Goal: Answer question/provide support

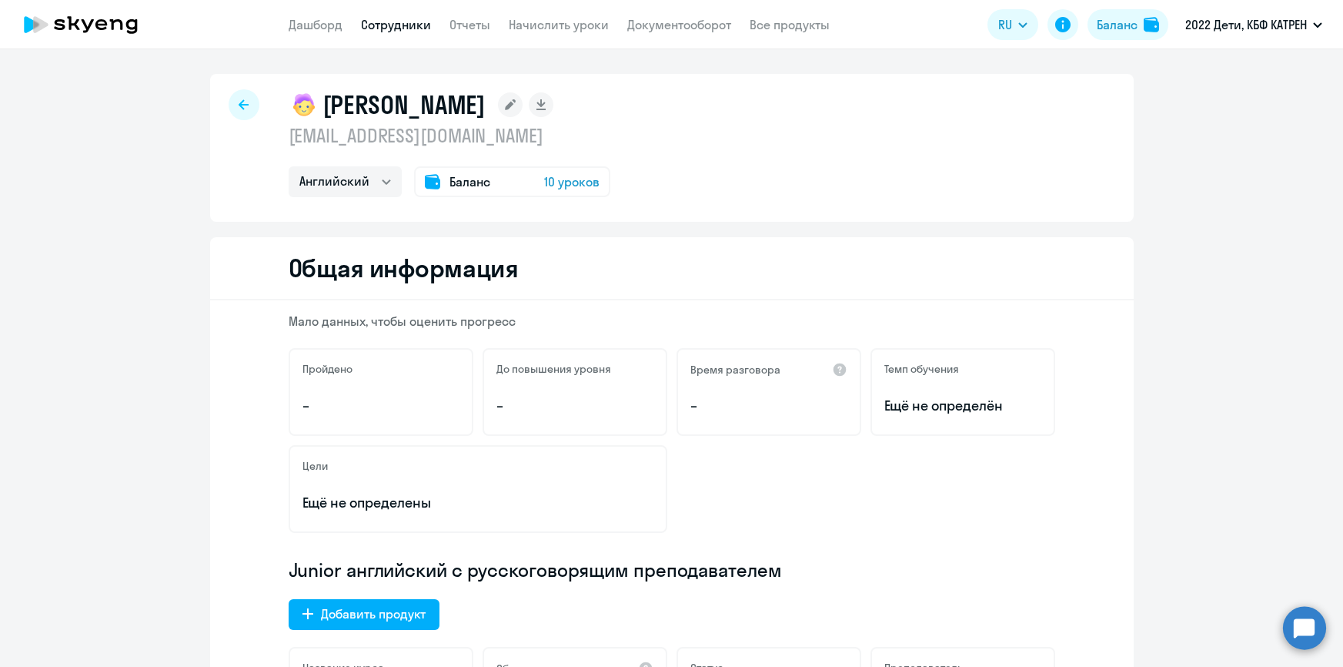
select select "english"
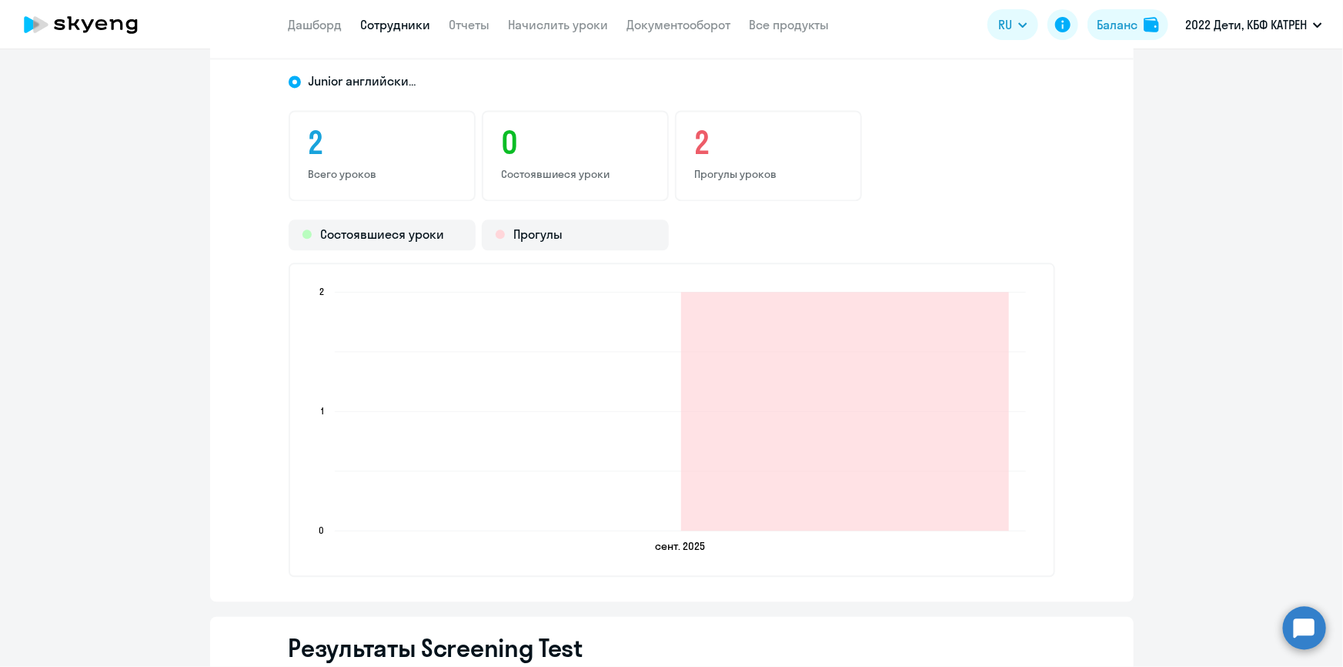
click at [1302, 628] on circle at bounding box center [1304, 627] width 43 height 43
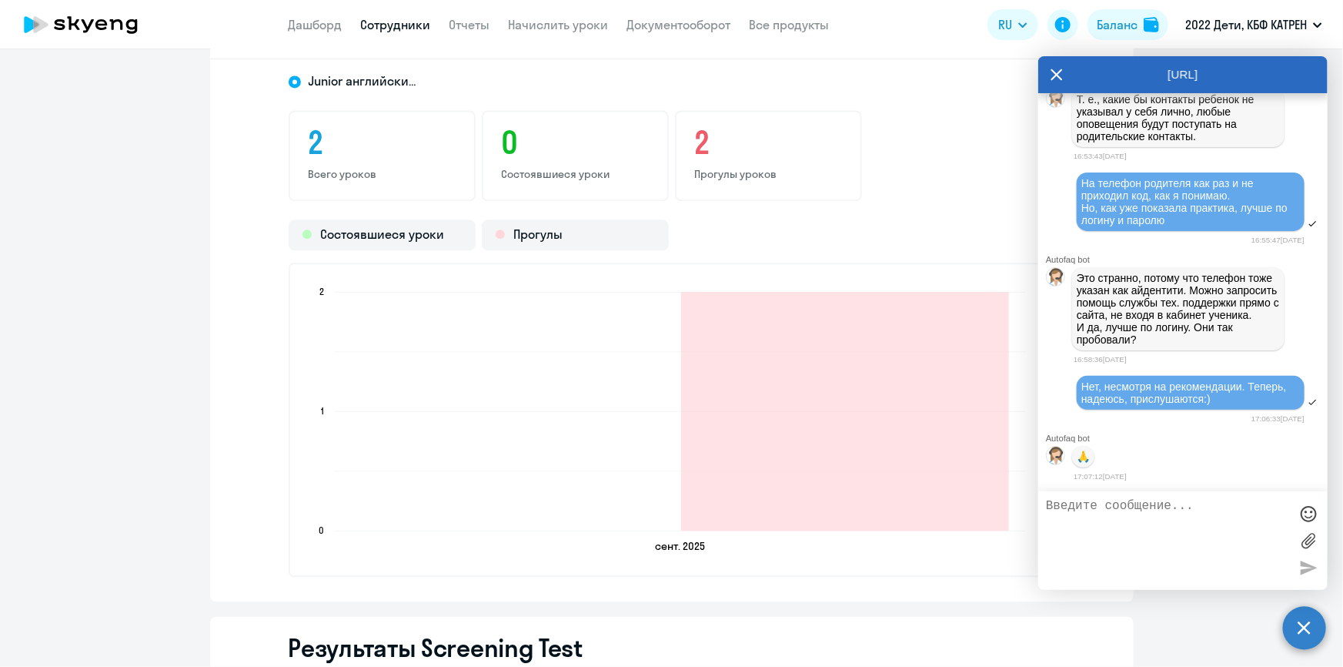
scroll to position [45593, 0]
click at [1118, 511] on textarea at bounding box center [1167, 540] width 243 height 83
click at [1143, 531] on textarea "[PERSON_NAME], добрый день! Вы писали, что у [PERSON_NAME] поски преподавателя …" at bounding box center [1167, 540] width 243 height 83
click at [1150, 547] on textarea "[PERSON_NAME], добрый день! Вы писали, что у [PERSON_NAME] поиски преподавателя…" at bounding box center [1167, 540] width 243 height 83
drag, startPoint x: 1129, startPoint y: 546, endPoint x: 1105, endPoint y: 545, distance: 23.9
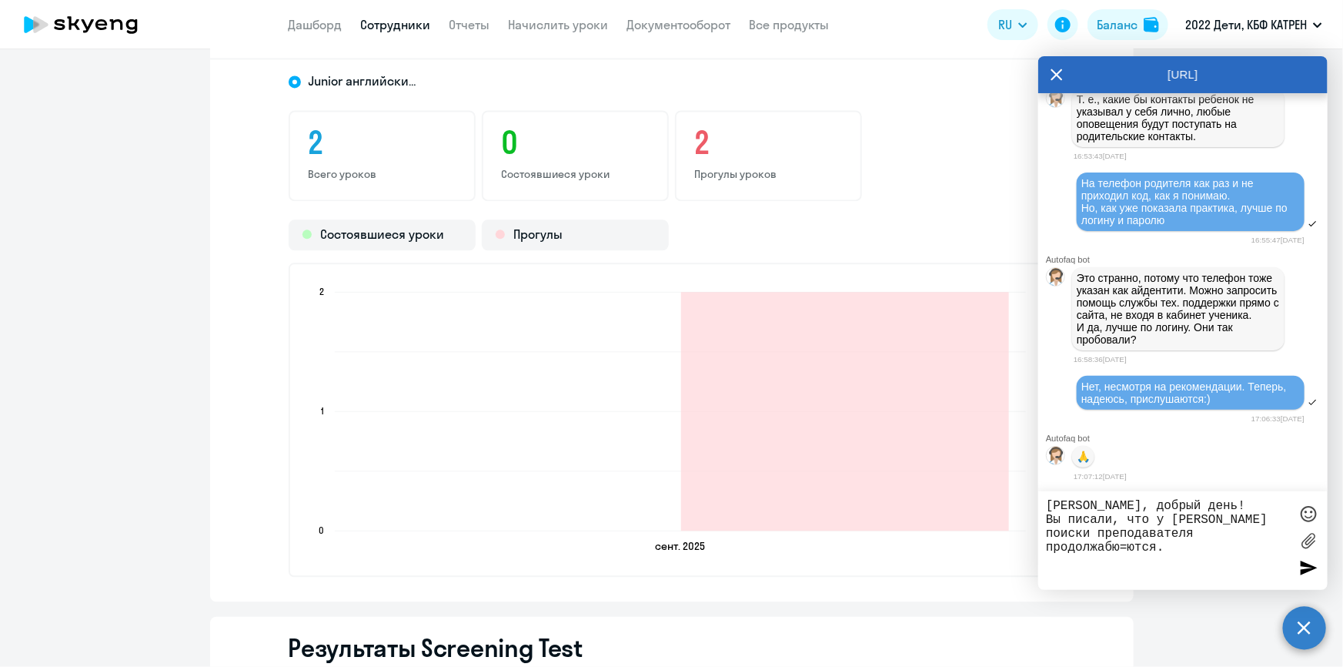
click at [1105, 545] on textarea "[PERSON_NAME], добрый день! Вы писали, что у [PERSON_NAME] поиски преподавателя…" at bounding box center [1167, 540] width 243 height 83
click at [1145, 550] on textarea "[PERSON_NAME], добрый день! Вы писали, что у [PERSON_NAME] поиски преподавателя…" at bounding box center [1167, 540] width 243 height 83
click at [1308, 513] on div at bounding box center [1308, 513] width 23 height 23
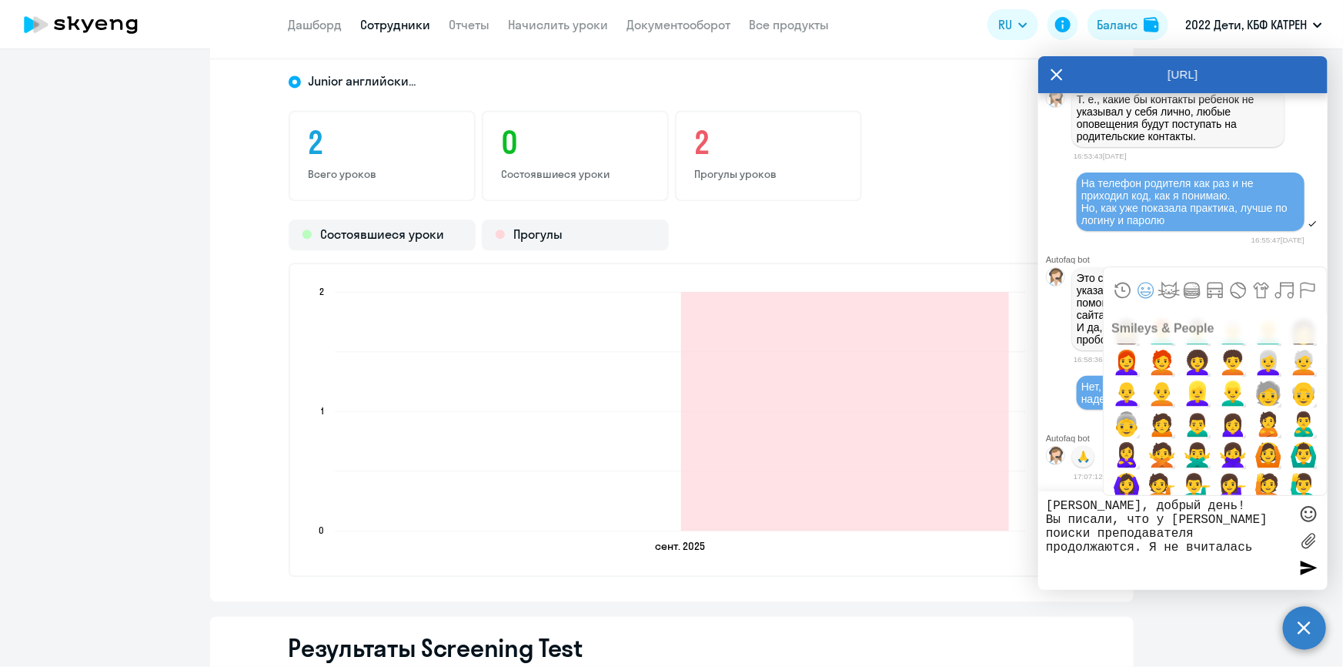
scroll to position [1329, 0]
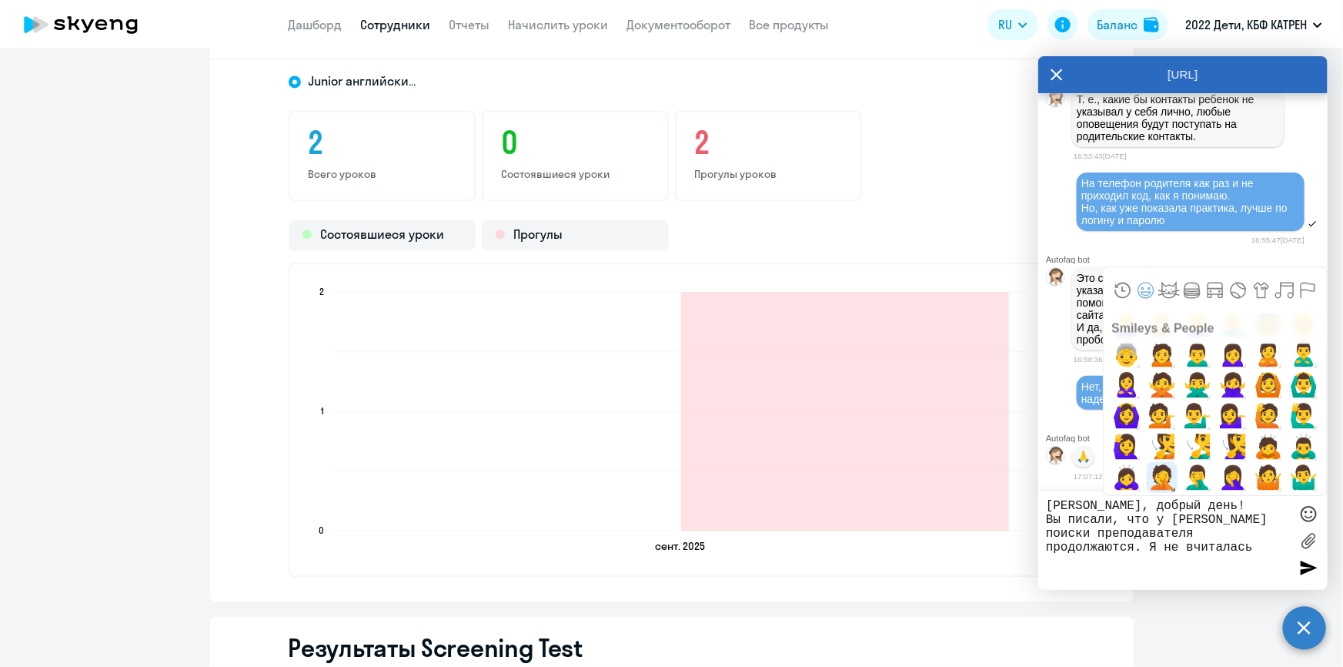
click at [1162, 479] on span "🤦" at bounding box center [1163, 477] width 36 height 31
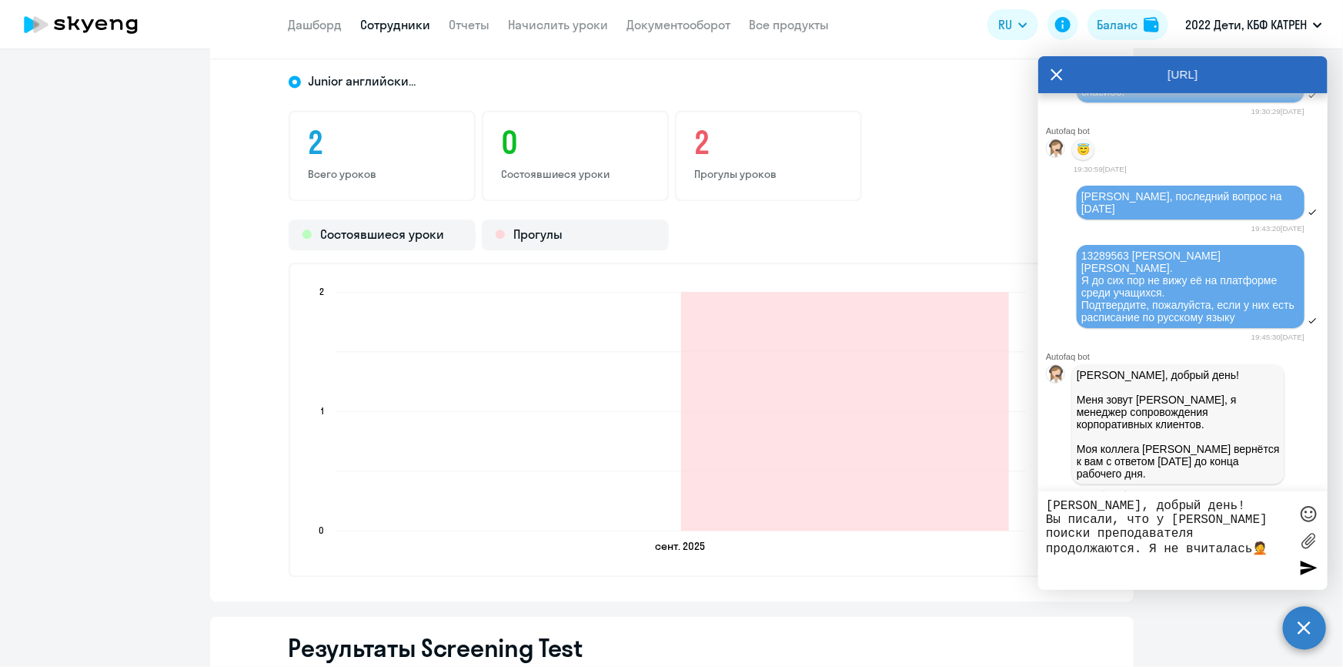
scroll to position [42863, 0]
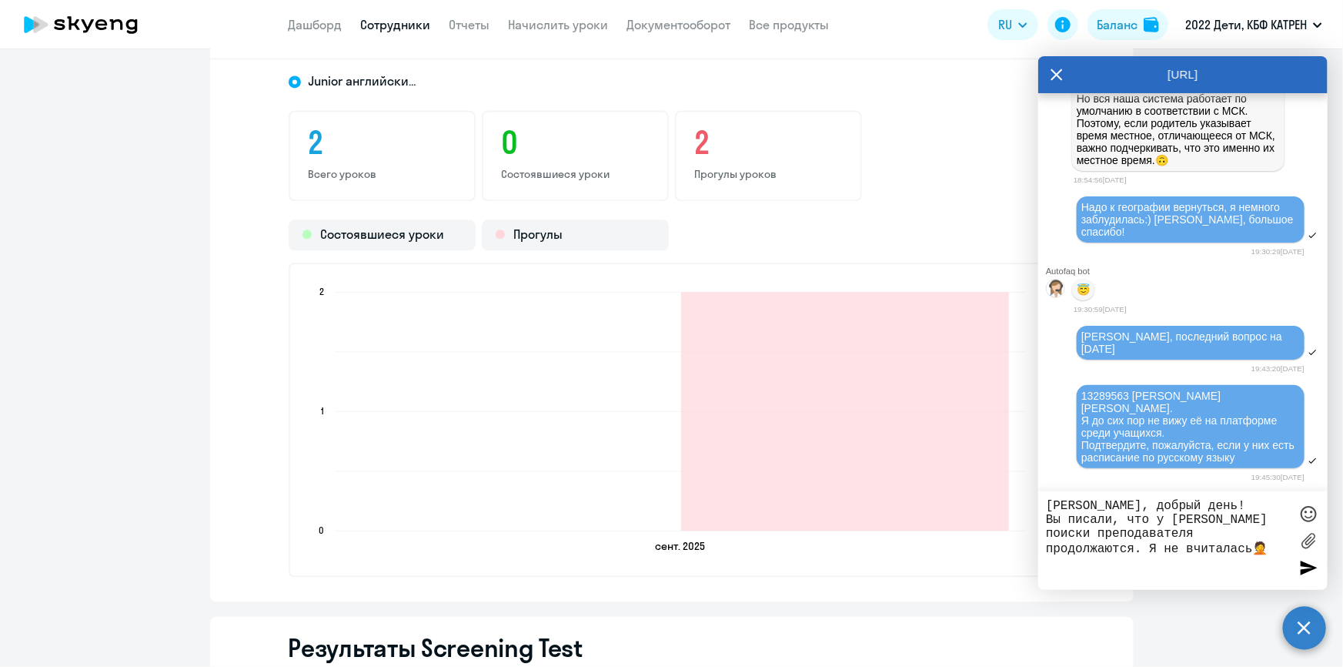
drag, startPoint x: 1078, startPoint y: 271, endPoint x: 1259, endPoint y: 287, distance: 181.6
copy p "Сейчас актуальное расписание [DATE], [DATE] 11:00 МСК."
click at [1277, 556] on textarea "[PERSON_NAME], добрый день! Вы писали, что у [PERSON_NAME] поиски преподавателя…" at bounding box center [1167, 540] width 243 height 83
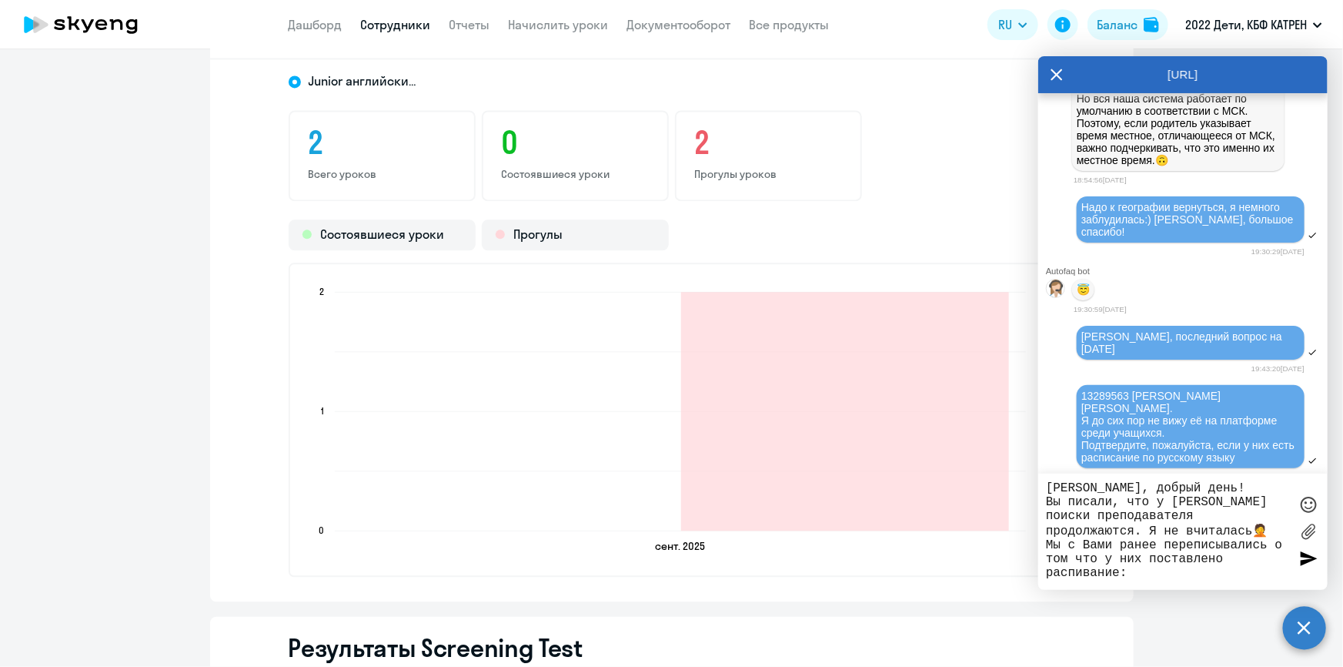
paste textarea "Сейчас актуальное расписание [DATE], [DATE] 11:00 МСК."
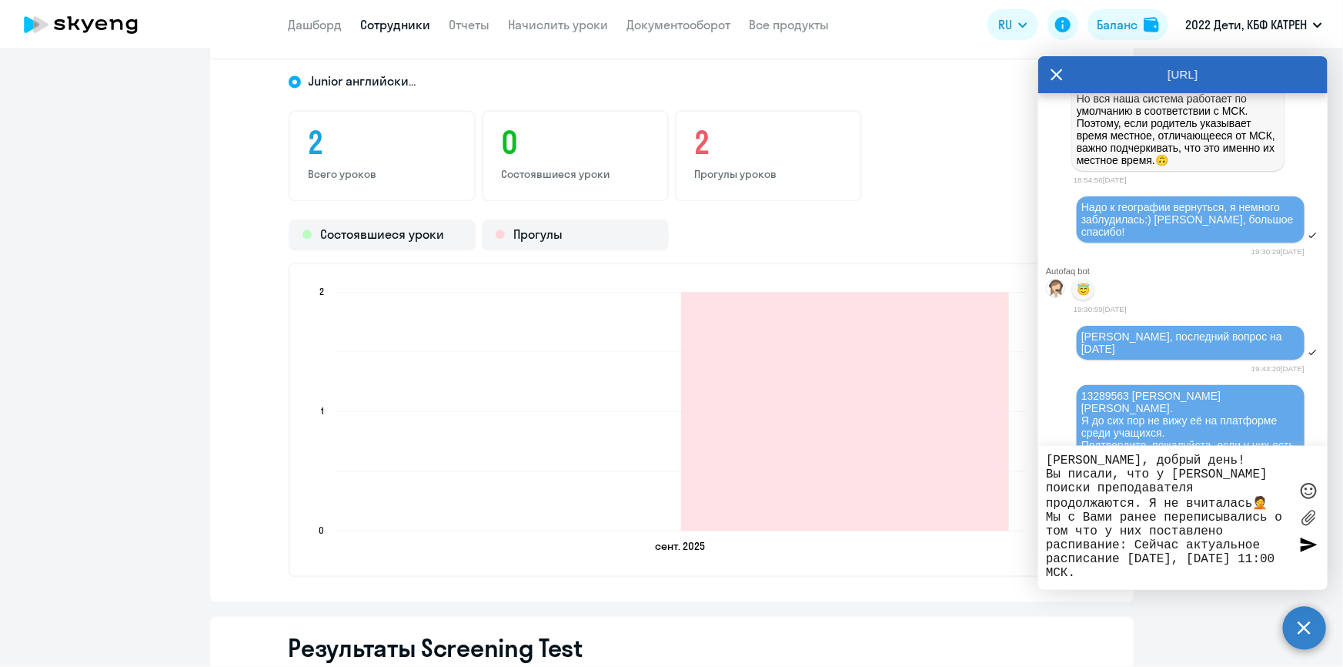
click at [1209, 577] on textarea "[PERSON_NAME], добрый день! Вы писали, что у [PERSON_NAME] поиски преподавателя…" at bounding box center [1167, 517] width 243 height 129
click at [1086, 546] on textarea "[PERSON_NAME], добрый день! Вы писали, что у [PERSON_NAME] поиски преподавателя…" at bounding box center [1167, 517] width 243 height 129
drag, startPoint x: 1138, startPoint y: 545, endPoint x: 1121, endPoint y: 563, distance: 25.0
click at [1121, 563] on textarea "[PERSON_NAME], добрый день! Вы писали, что у [PERSON_NAME] поиски преподавателя…" at bounding box center [1167, 517] width 243 height 129
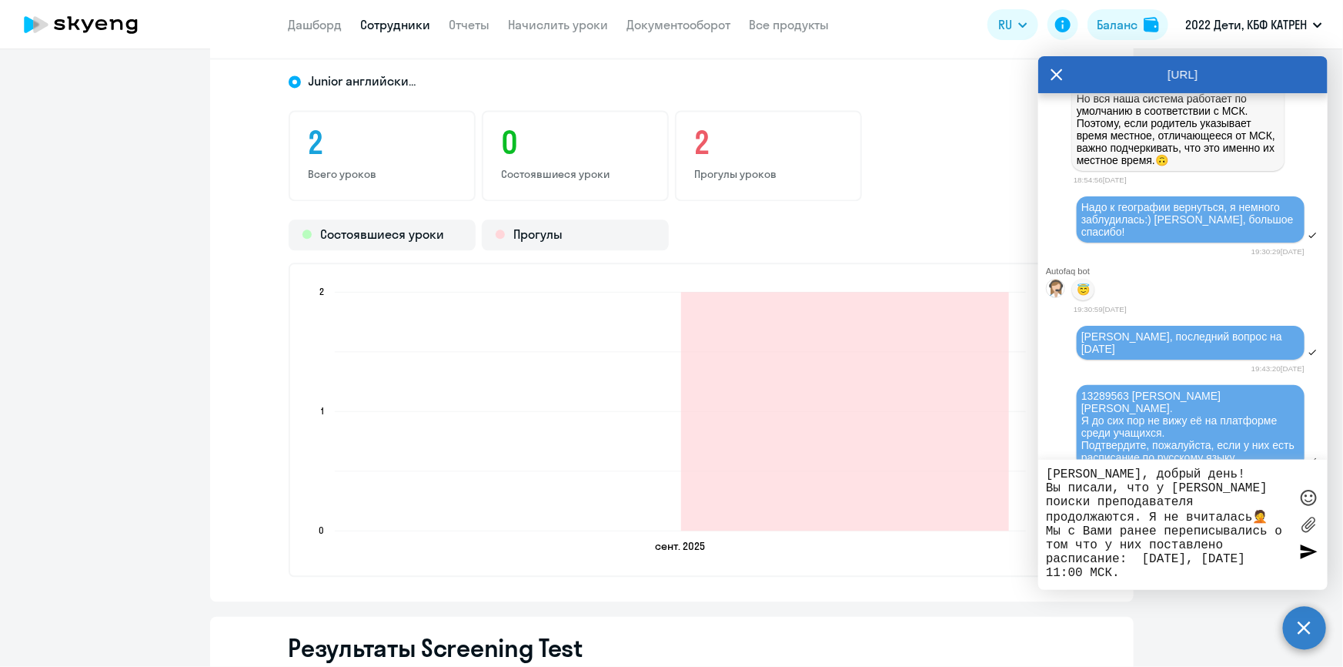
click at [1149, 577] on textarea "[PERSON_NAME], добрый день! Вы писали, что у [PERSON_NAME] поиски преподавателя…" at bounding box center [1167, 524] width 243 height 115
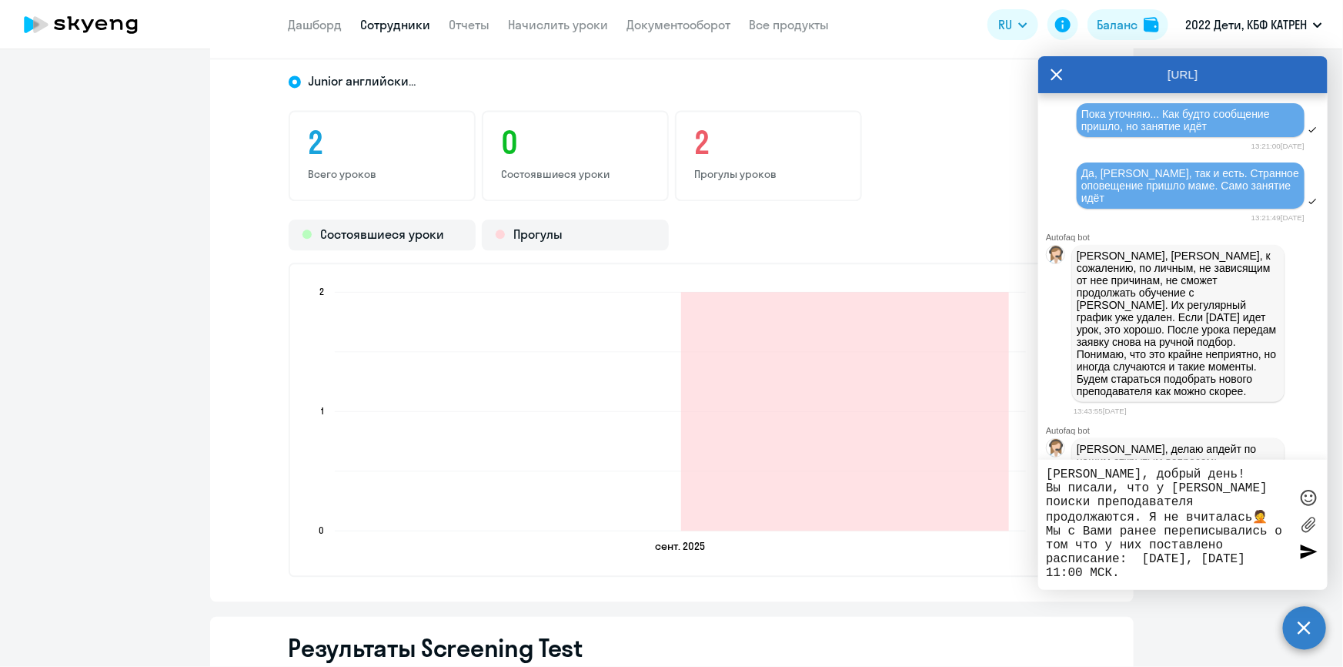
scroll to position [44053, 0]
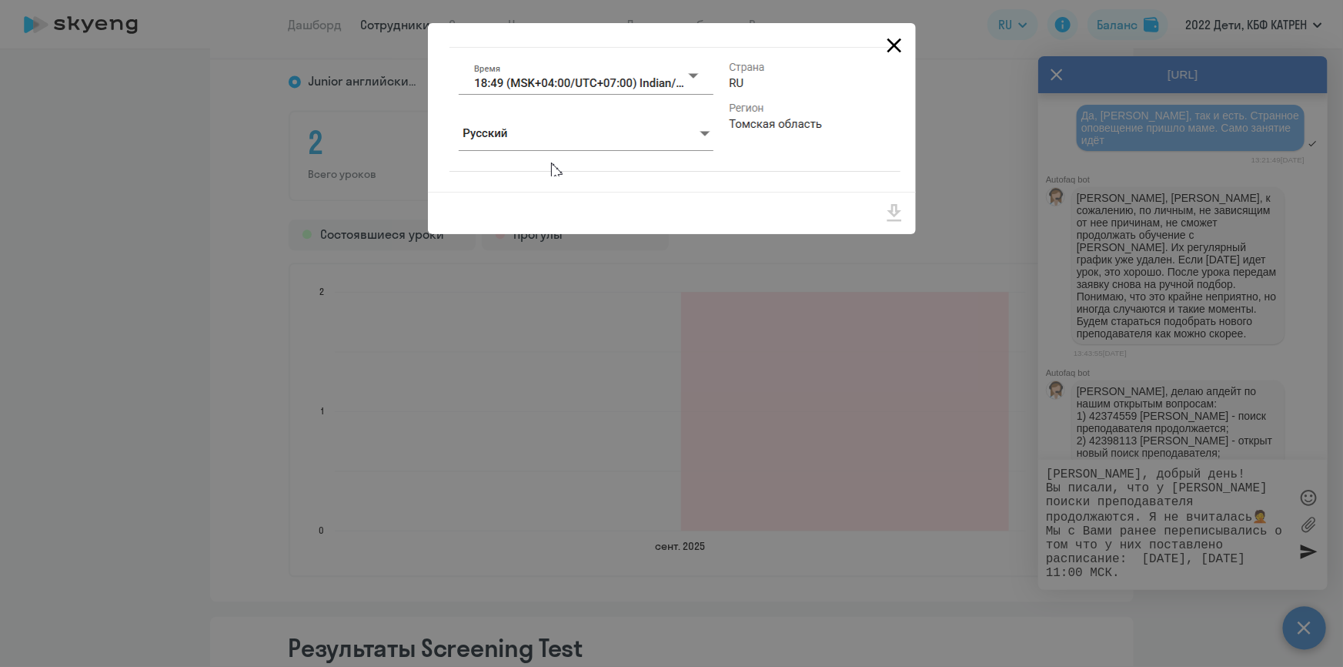
click at [893, 44] on icon "Close" at bounding box center [894, 45] width 15 height 15
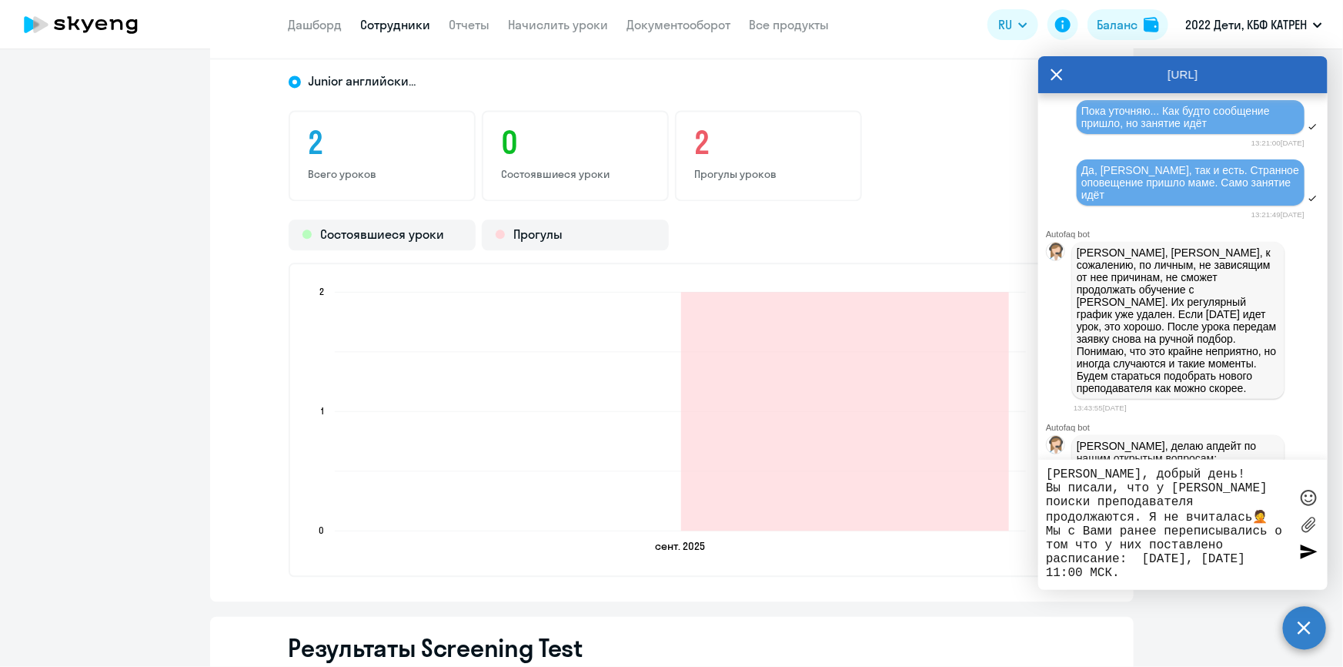
scroll to position [43983, 0]
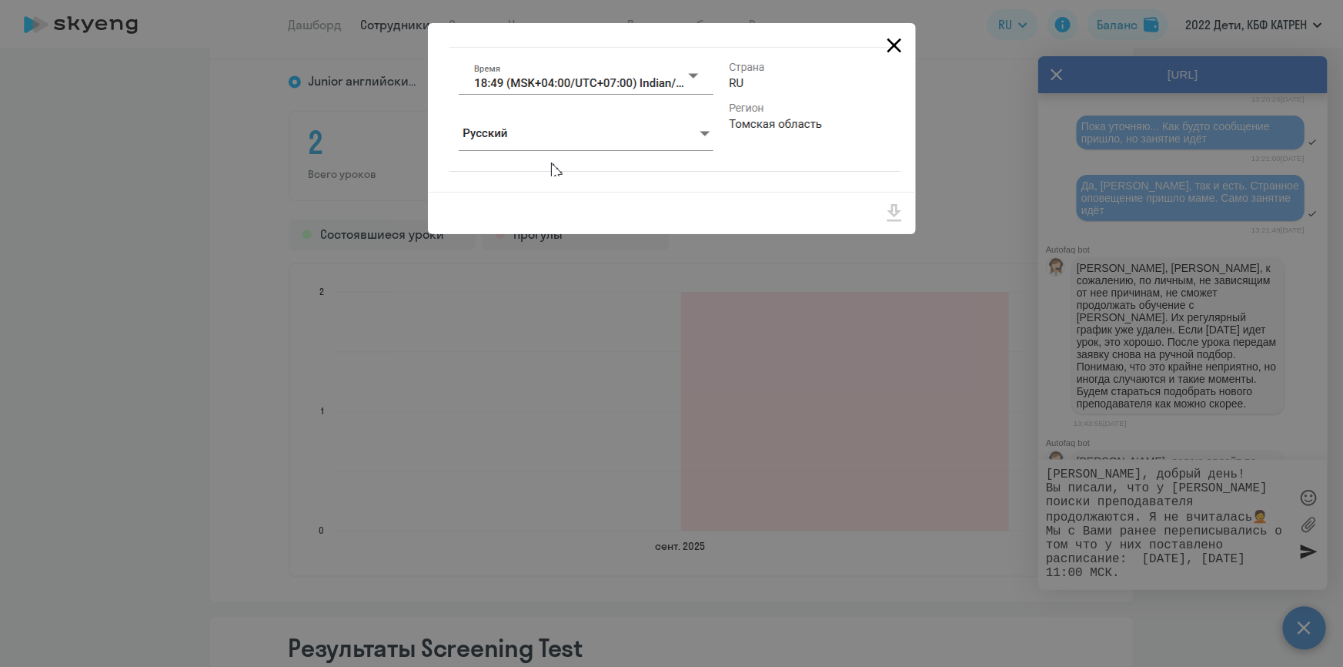
click at [896, 45] on icon "Close" at bounding box center [894, 45] width 15 height 15
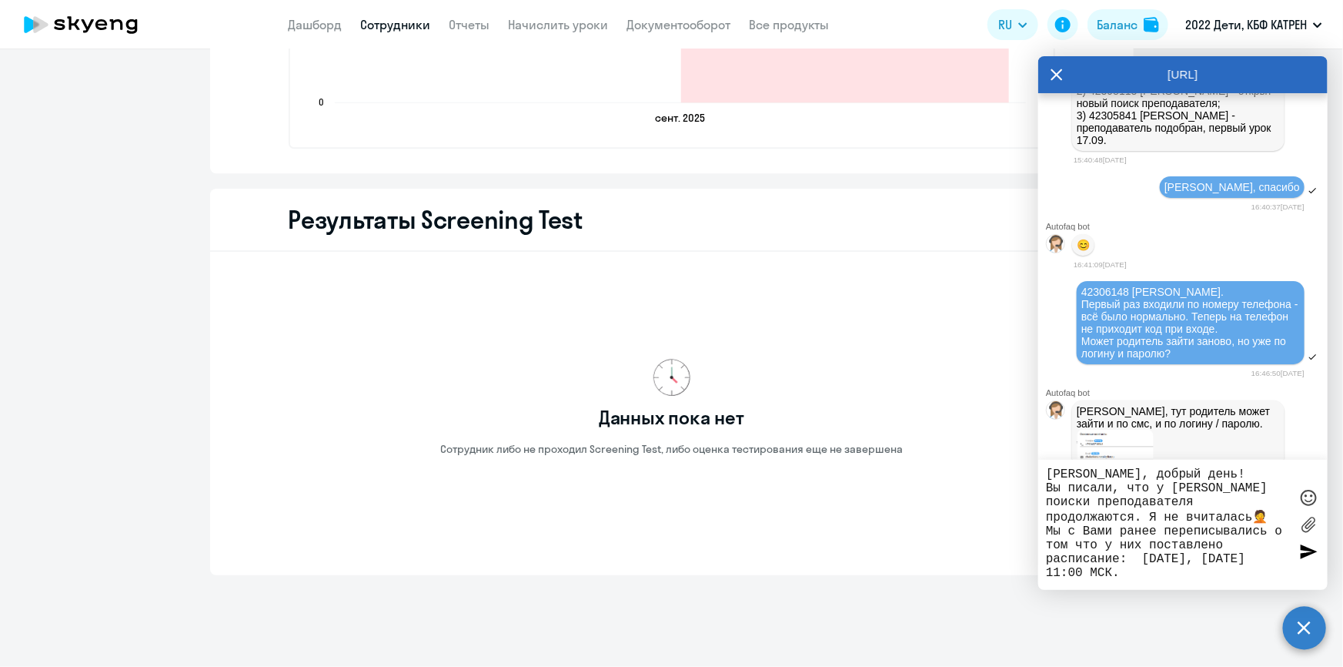
scroll to position [2125, 0]
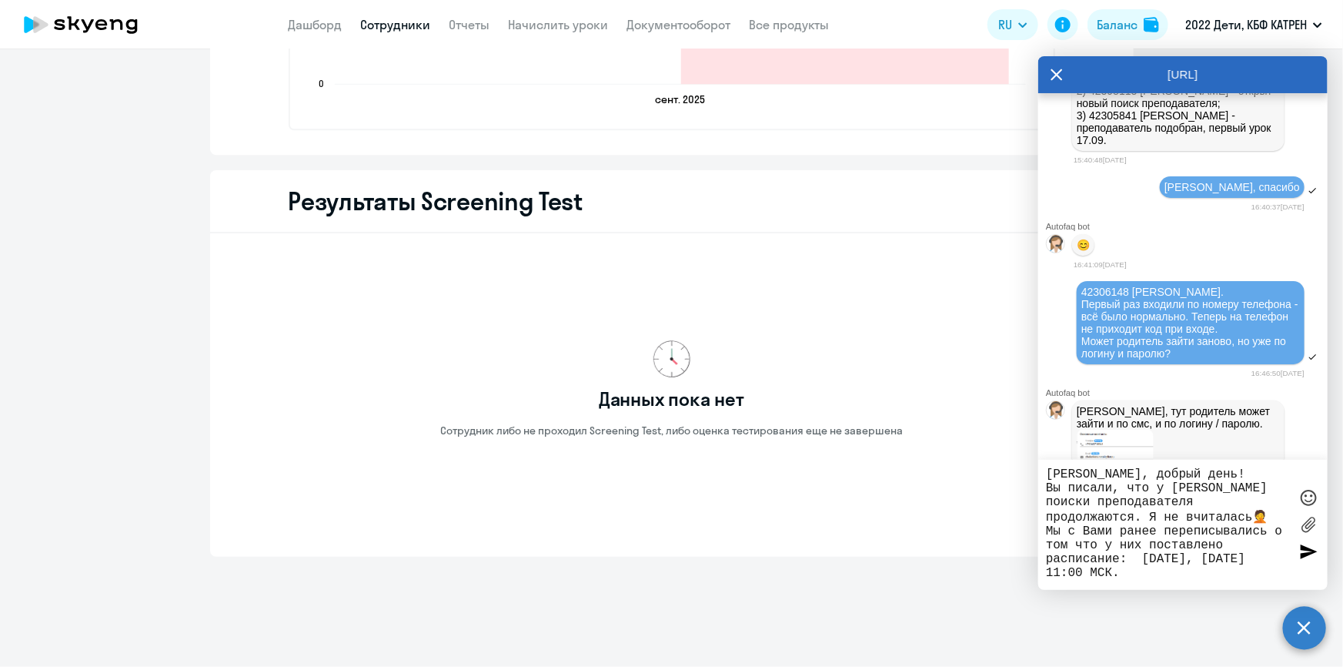
drag, startPoint x: 1145, startPoint y: 578, endPoint x: 1182, endPoint y: 578, distance: 36.2
click at [1182, 578] on textarea "[PERSON_NAME], добрый день! Вы писали, что у [PERSON_NAME] поиски преподавателя…" at bounding box center [1167, 524] width 243 height 115
click at [1162, 577] on textarea "[PERSON_NAME], добрый день! Вы писали, что у [PERSON_NAME] поиски преподавателя…" at bounding box center [1167, 524] width 243 height 115
type textarea "[PERSON_NAME], добрый день! Вы писали, что у [PERSON_NAME] поиски преподавателя…"
click at [377, 21] on link "Сотрудники" at bounding box center [396, 24] width 70 height 15
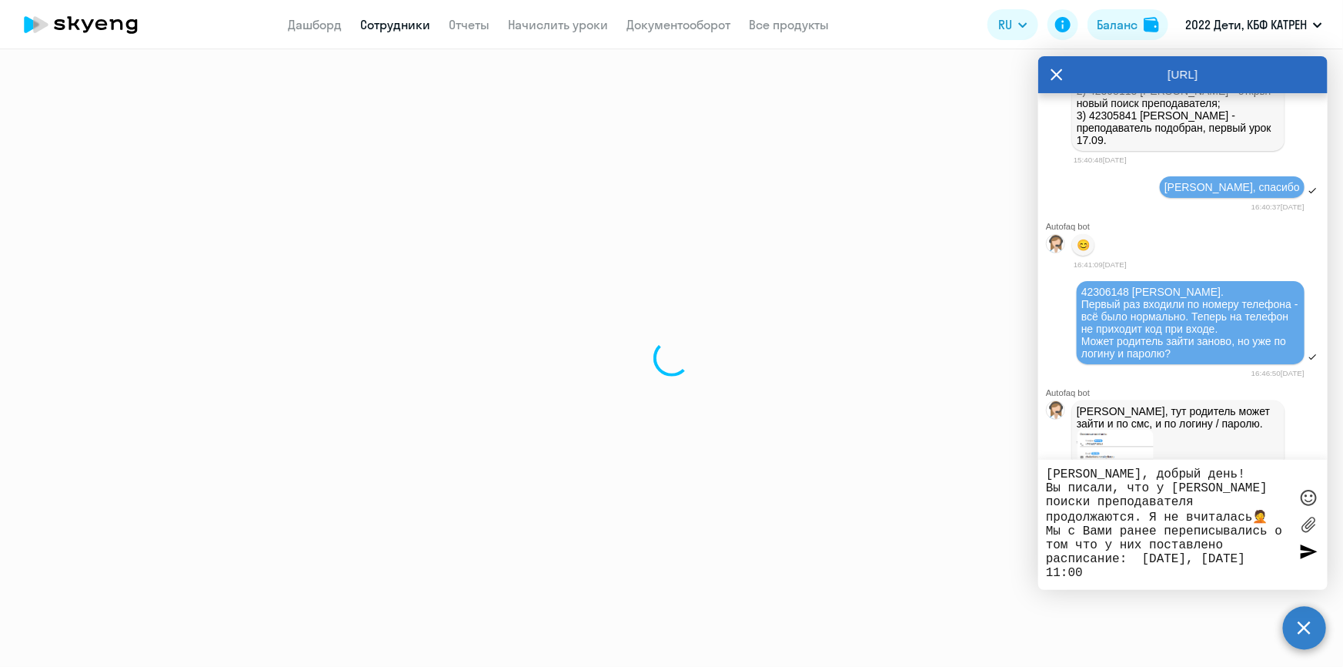
select select "30"
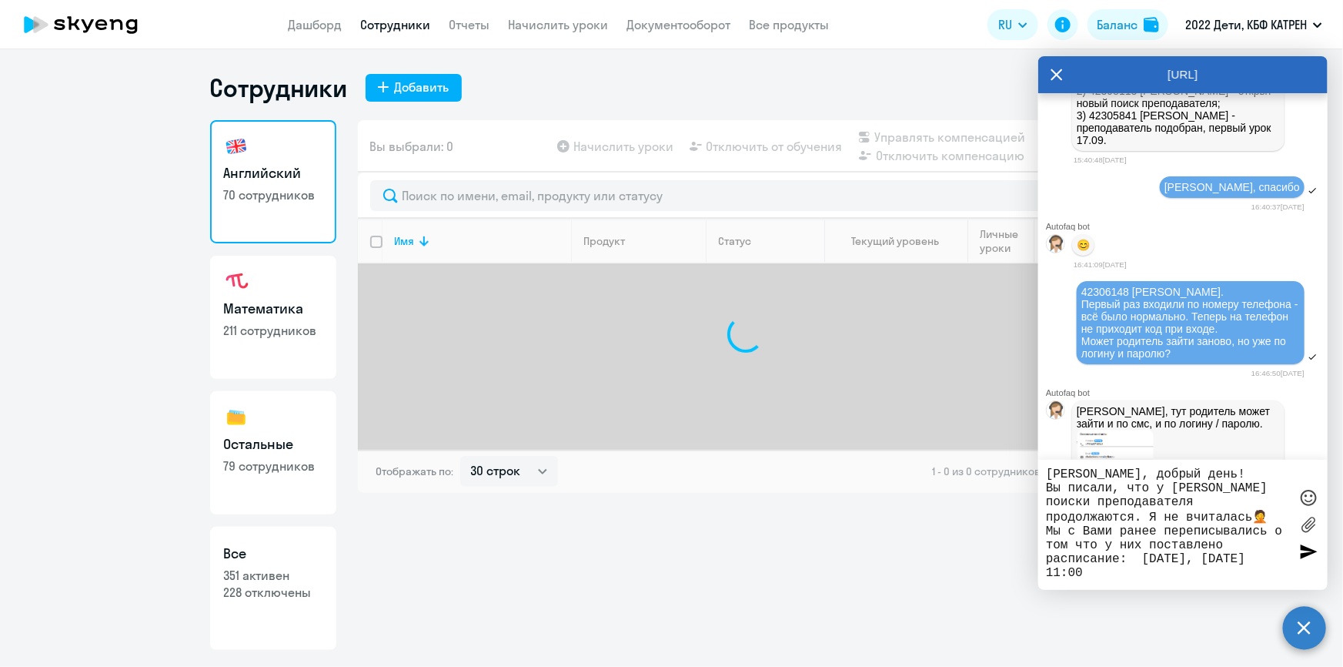
click at [279, 616] on link "Все 351 активен 228 отключены" at bounding box center [273, 588] width 126 height 123
select select "30"
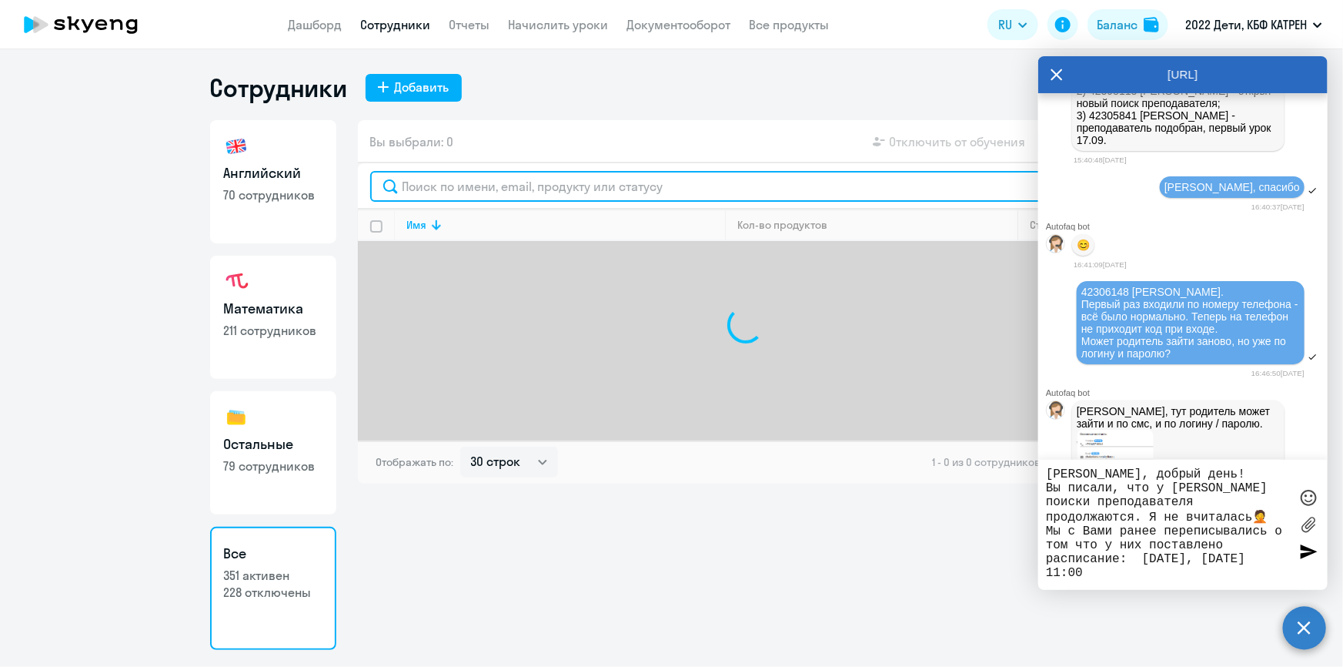
click at [483, 189] on input "text" at bounding box center [745, 186] width 751 height 31
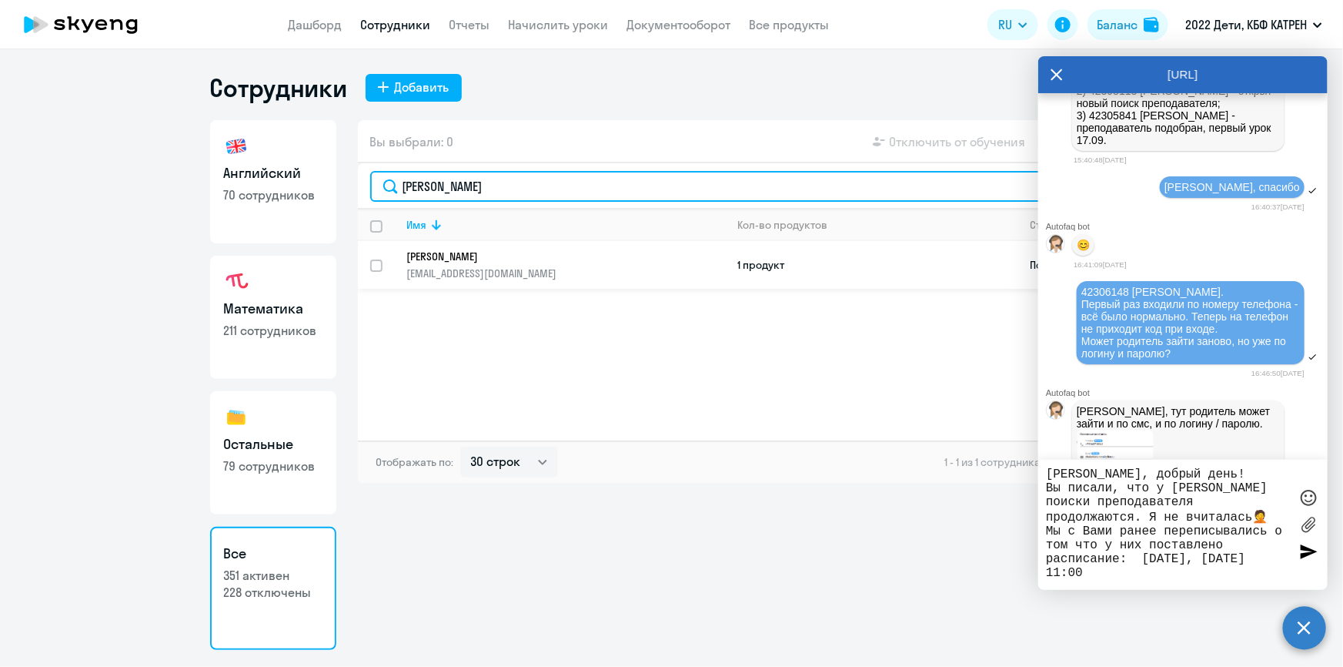
type input "[PERSON_NAME]"
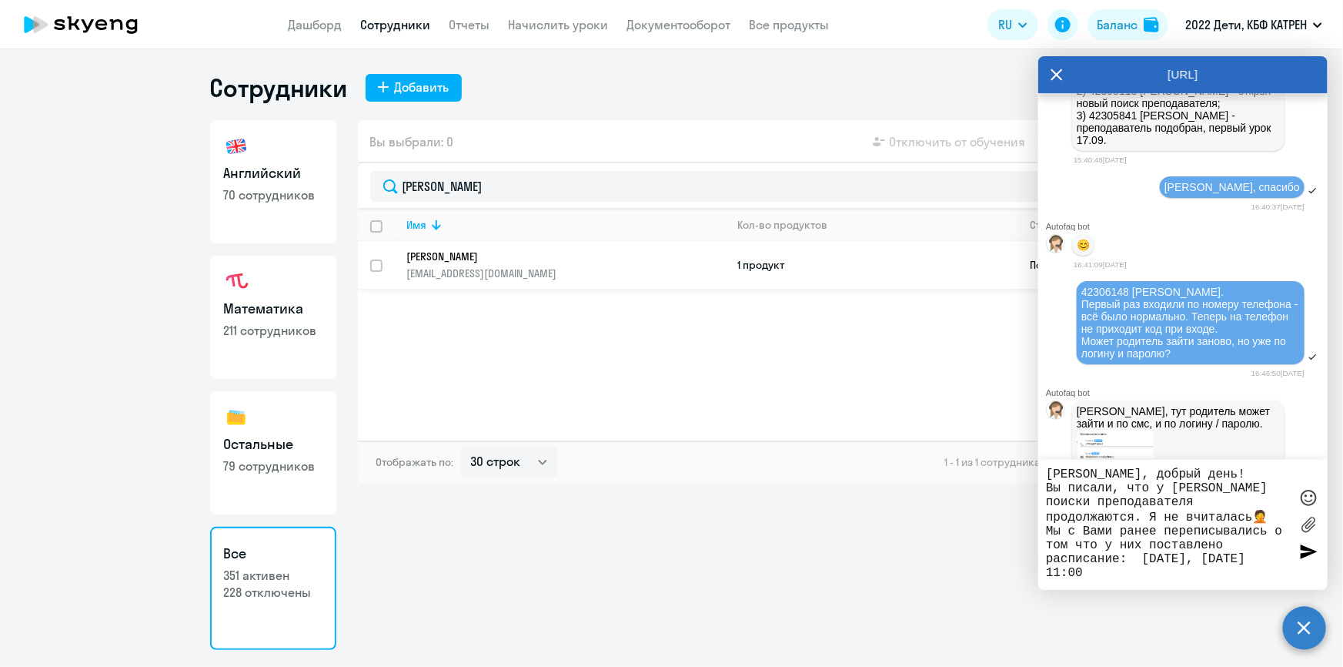
click at [512, 257] on p "[PERSON_NAME]" at bounding box center [555, 256] width 297 height 14
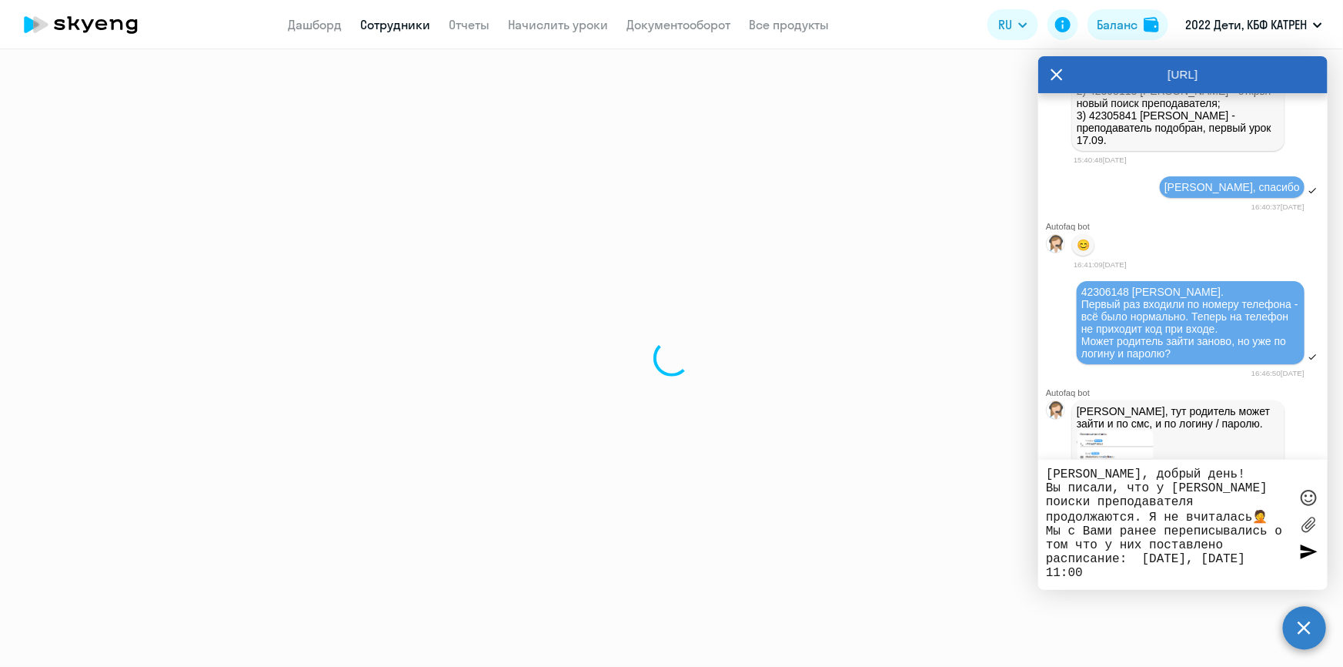
select select "english"
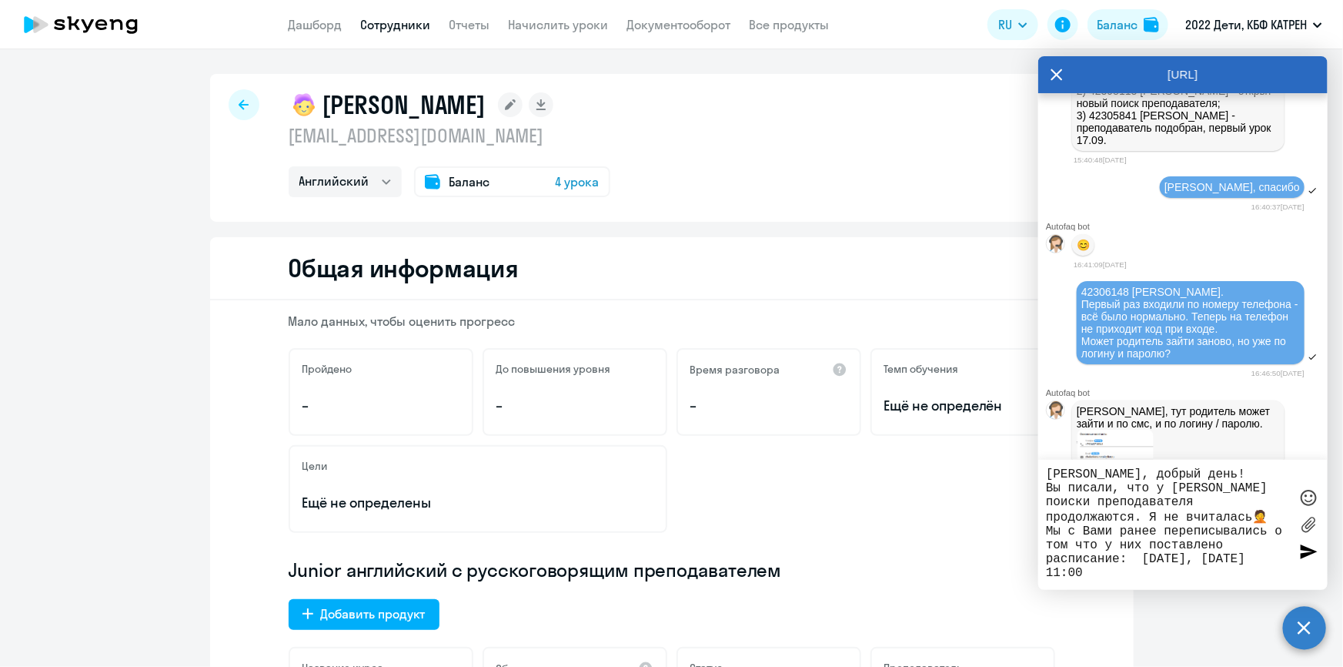
select select "30"
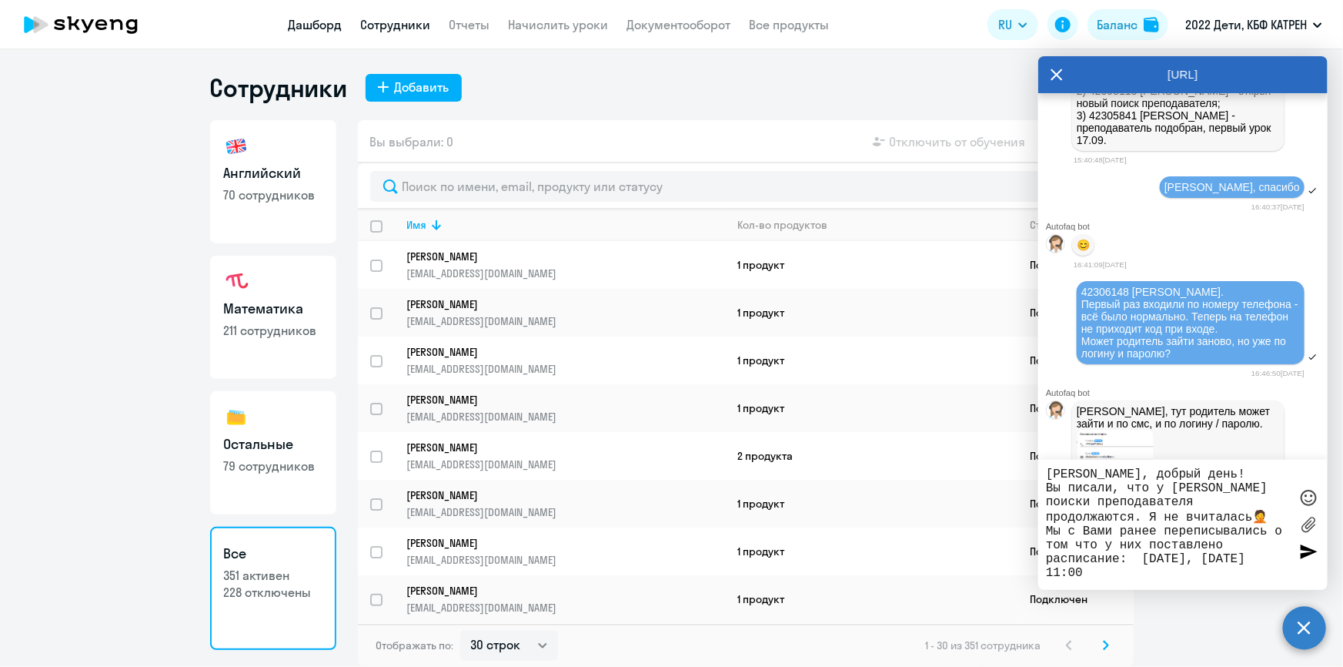
click at [303, 18] on link "Дашборд" at bounding box center [316, 24] width 54 height 15
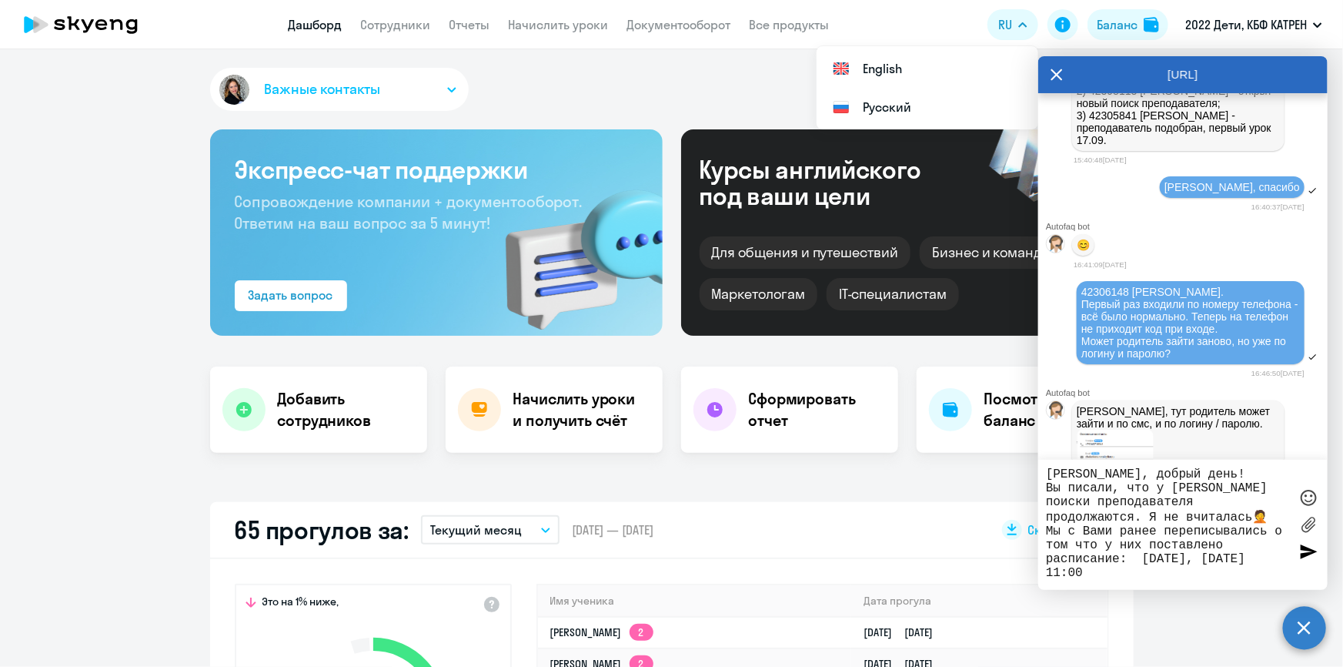
select select "30"
drag, startPoint x: 1152, startPoint y: 580, endPoint x: 1031, endPoint y: 468, distance: 163.9
click at [1031, 468] on body "Дашборд Сотрудники Отчеты Начислить уроки Документооборот Все продукты Дашборд …" at bounding box center [671, 333] width 1343 height 667
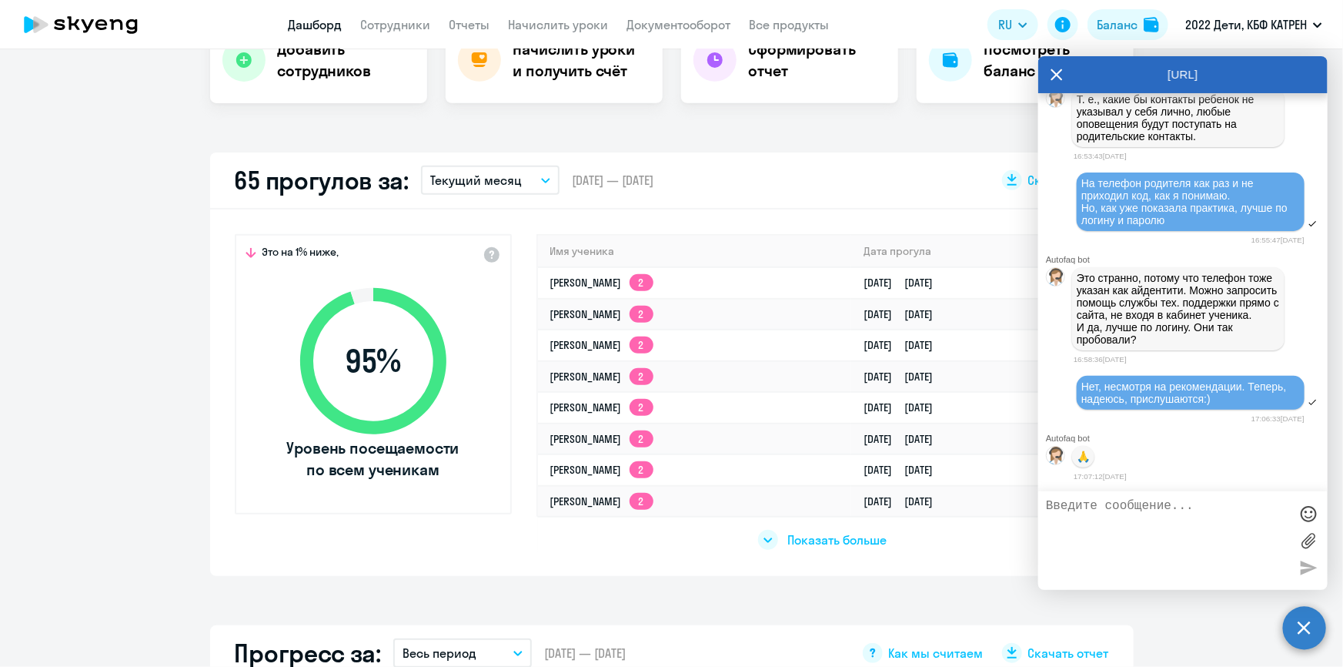
scroll to position [46502, 0]
